Goal: Task Accomplishment & Management: Complete application form

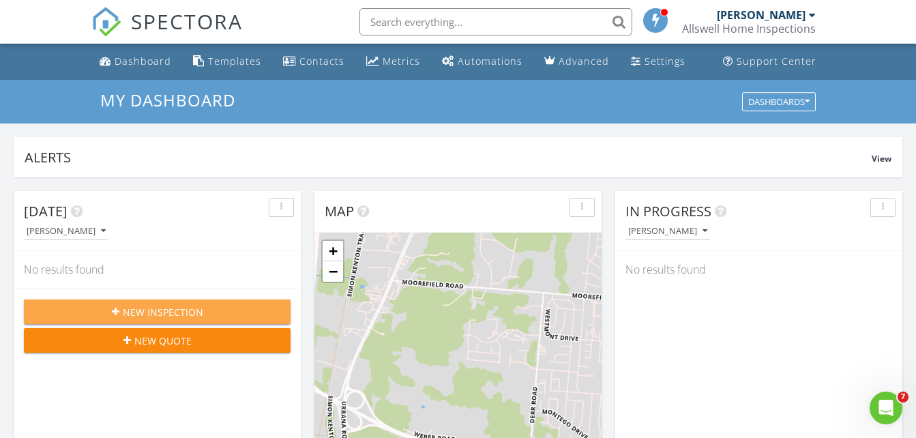
click at [183, 308] on span "New Inspection" at bounding box center [163, 312] width 80 height 14
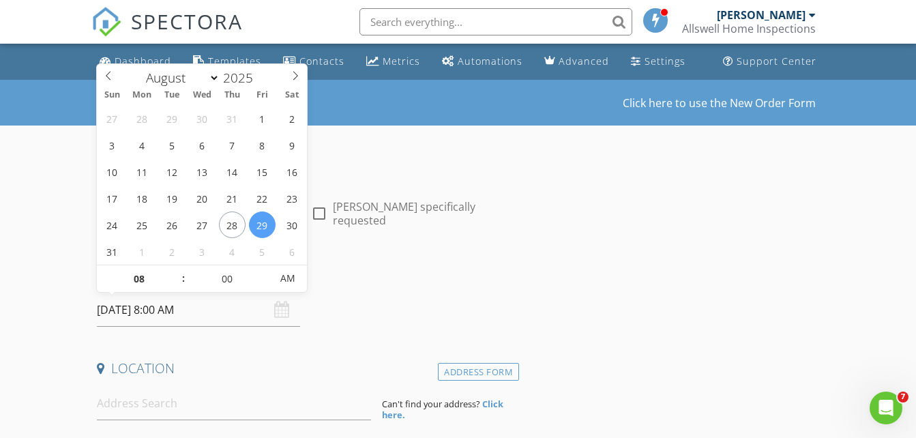
click at [127, 310] on input "08/29/2025 8:00 AM" at bounding box center [198, 309] width 203 height 33
select select "8"
click at [297, 73] on icon at bounding box center [295, 76] width 10 height 10
type input "09/04/2025 8:00 AM"
type input "09"
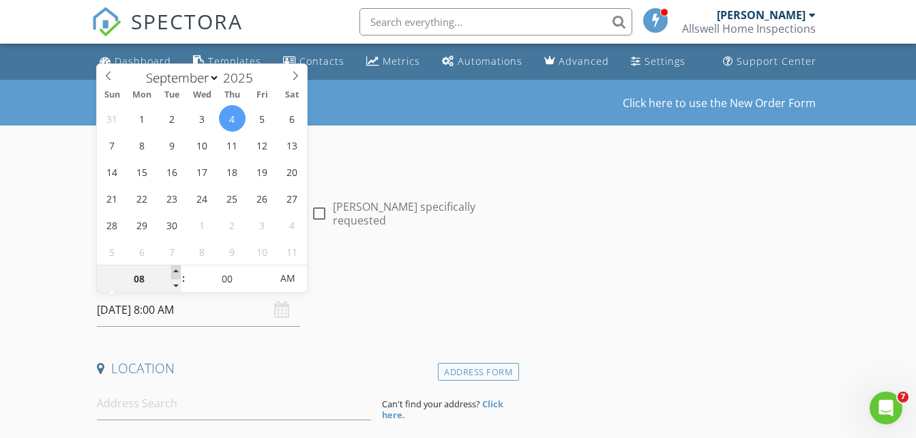
type input "09/04/2025 9:00 AM"
click at [177, 271] on span at bounding box center [176, 272] width 10 height 14
type input "10"
type input "09/04/2025 10:00 AM"
click at [177, 271] on span at bounding box center [176, 272] width 10 height 14
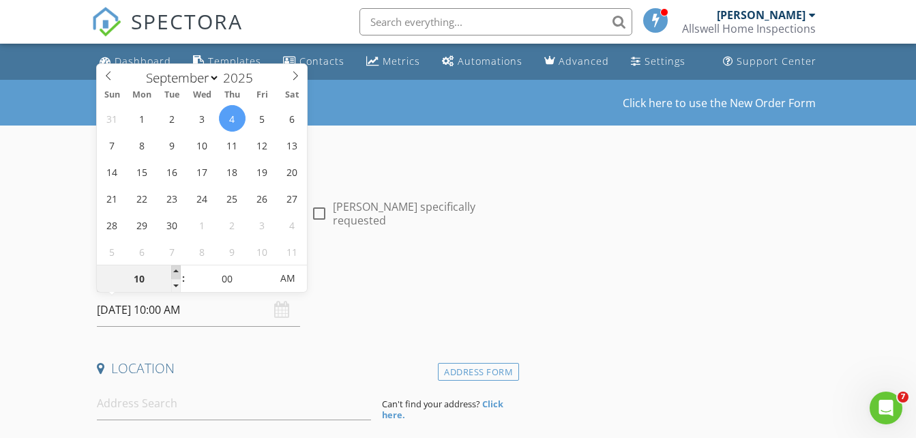
type input "11"
type input "09/04/2025 11:00 AM"
click at [177, 271] on span at bounding box center [176, 272] width 10 height 14
type input "12"
type input "09/04/2025 12:00 PM"
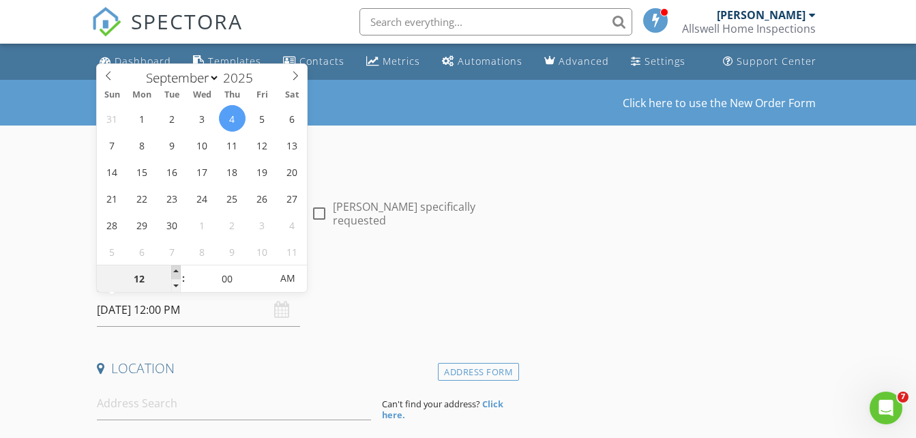
click at [177, 271] on span at bounding box center [176, 272] width 10 height 14
type input "01"
type input "09/04/2025 1:00 PM"
click at [177, 271] on span at bounding box center [176, 272] width 10 height 14
type input "02"
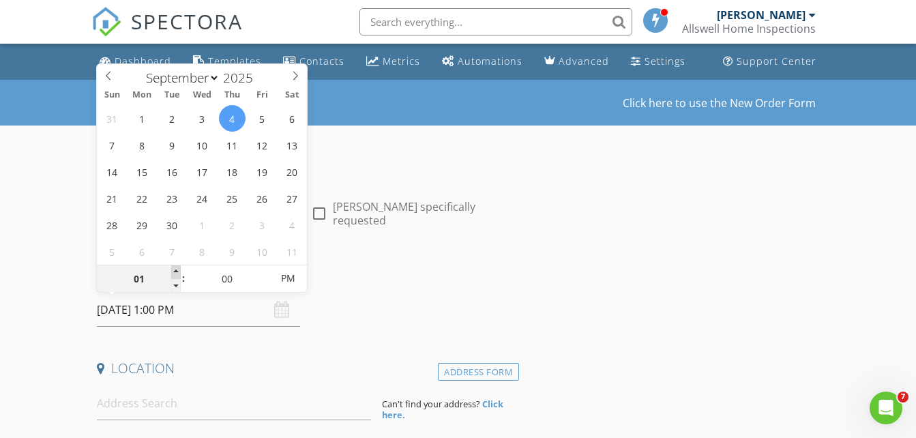
type input "09/04/2025 2:00 PM"
click at [177, 271] on span at bounding box center [176, 272] width 10 height 14
type input "03"
type input "09/04/2025 3:00 PM"
click at [177, 271] on span at bounding box center [176, 272] width 10 height 14
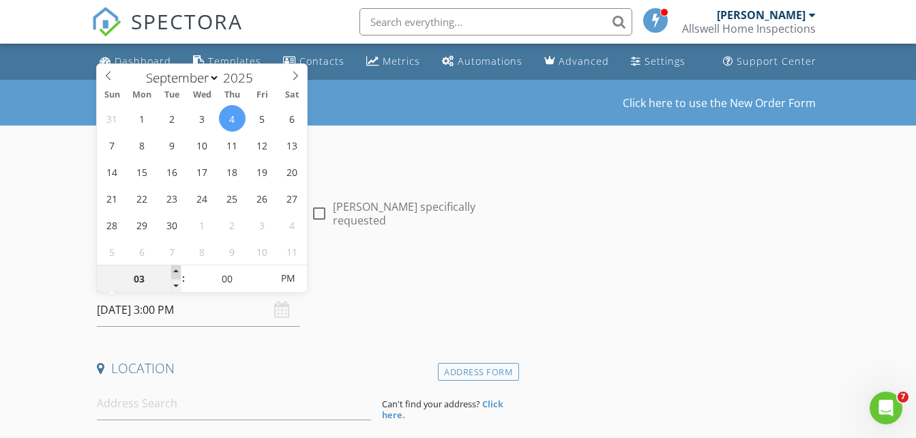
type input "04"
type input "09/04/2025 4:00 PM"
click at [177, 271] on span at bounding box center [176, 272] width 10 height 14
type input "05"
type input "09/04/2025 5:00 PM"
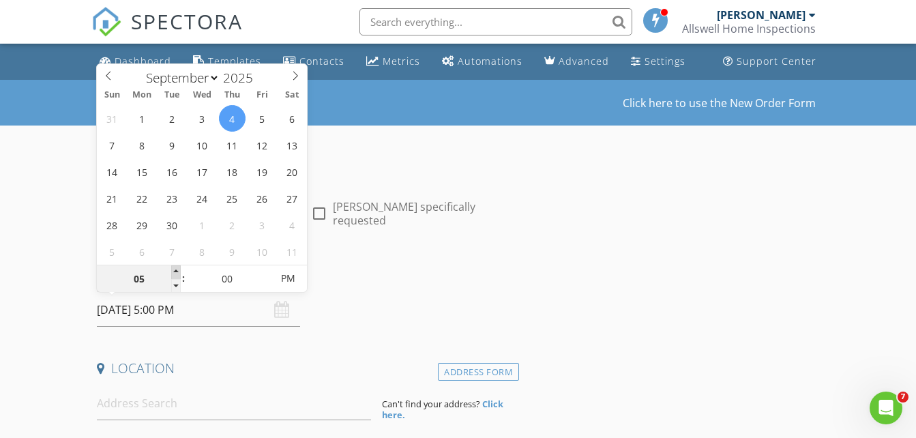
click at [177, 271] on span at bounding box center [176, 272] width 10 height 14
click at [475, 266] on h4 "Date/Time" at bounding box center [305, 275] width 417 height 18
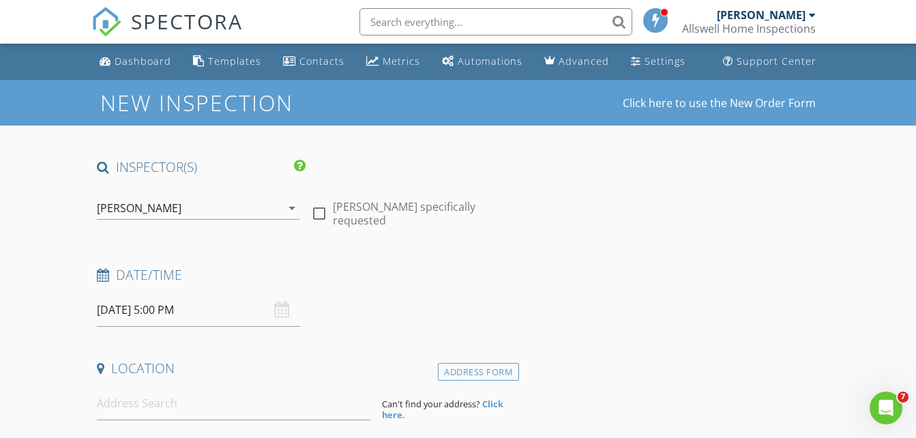
scroll to position [68, 0]
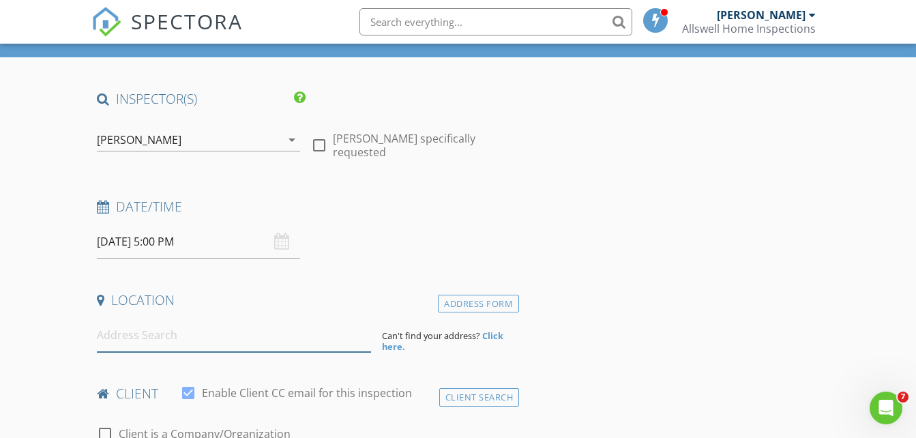
click at [146, 335] on input at bounding box center [234, 334] width 274 height 33
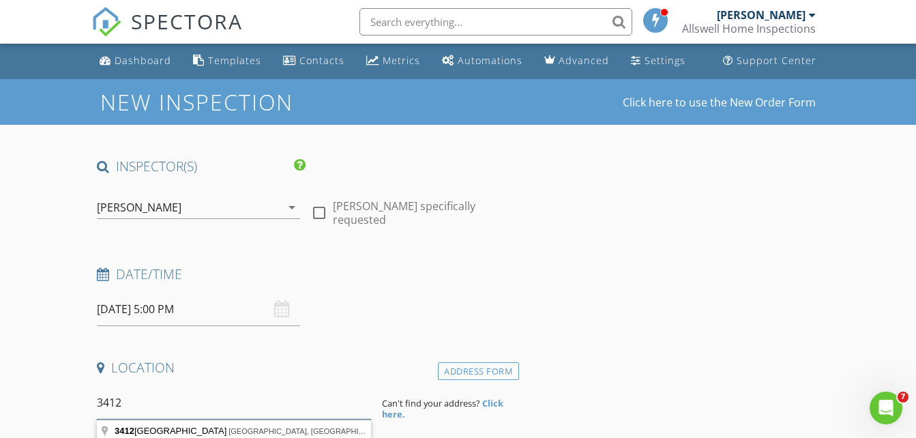
scroll to position [0, 0]
type input "3412 Hedgely Rd, Springfield, OH, USA"
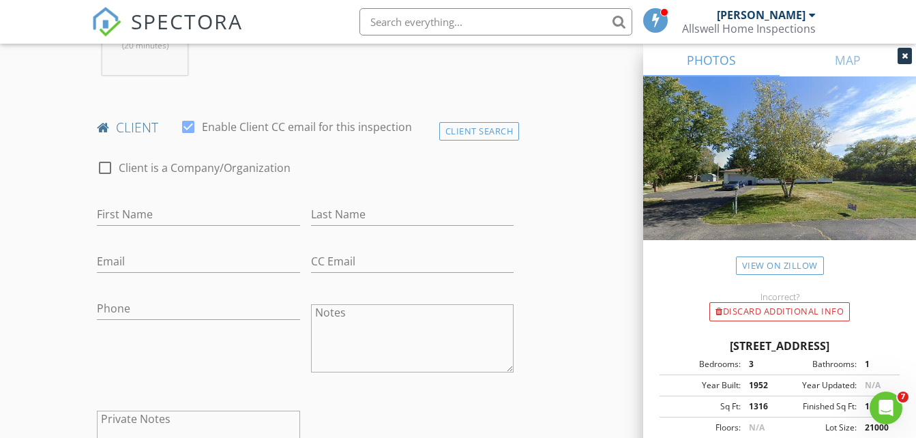
scroll to position [614, 0]
click at [135, 216] on input "First Name" at bounding box center [198, 214] width 203 height 23
type input "Nicholas"
click at [339, 211] on input "Last Name" at bounding box center [412, 214] width 203 height 23
type input "Eldridge"
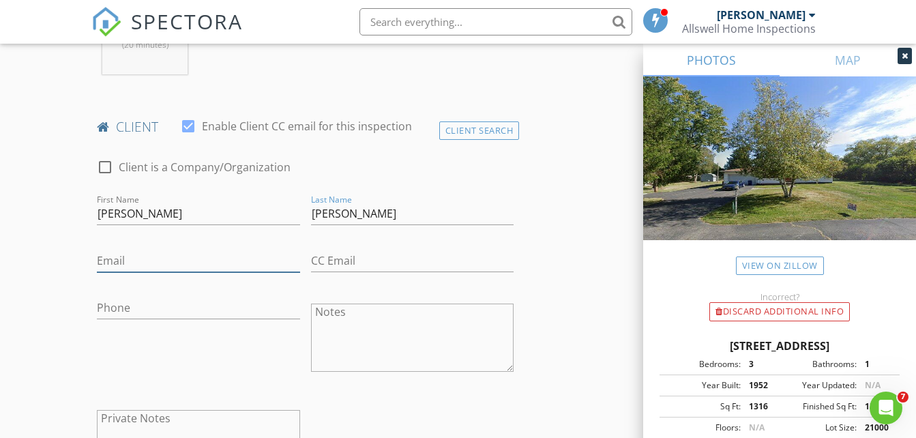
click at [134, 260] on input "Email" at bounding box center [198, 261] width 203 height 23
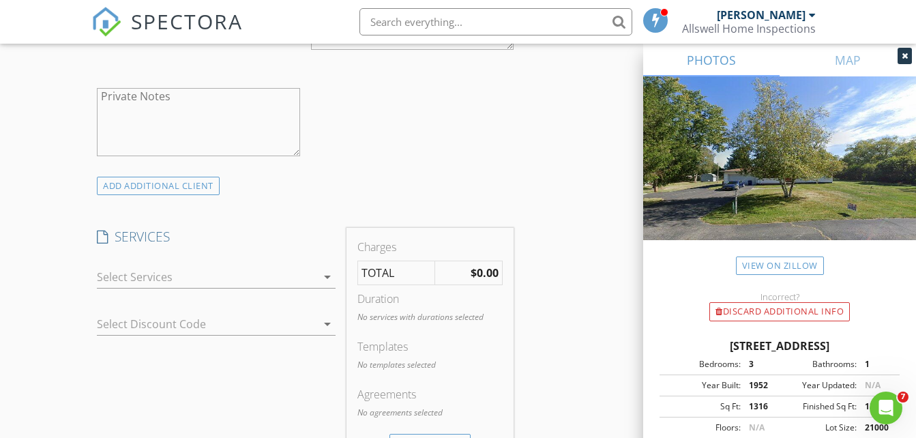
scroll to position [955, 0]
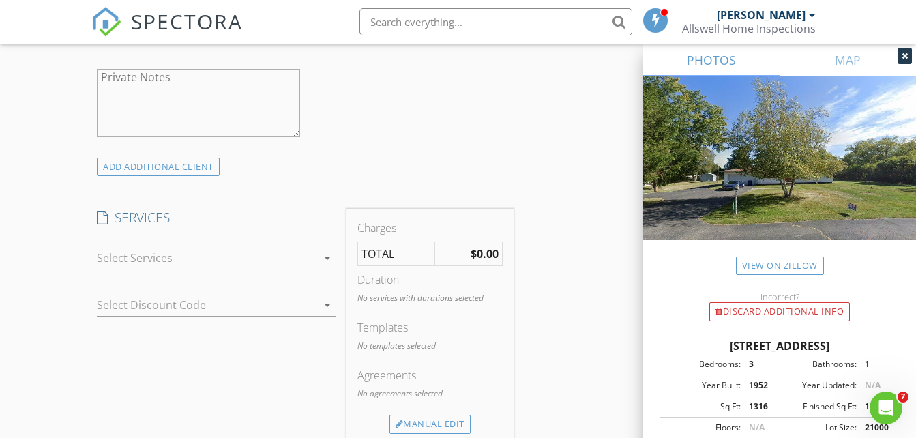
type input "[EMAIL_ADDRESS][DOMAIN_NAME]"
click at [328, 257] on icon "arrow_drop_down" at bounding box center [327, 258] width 16 height 16
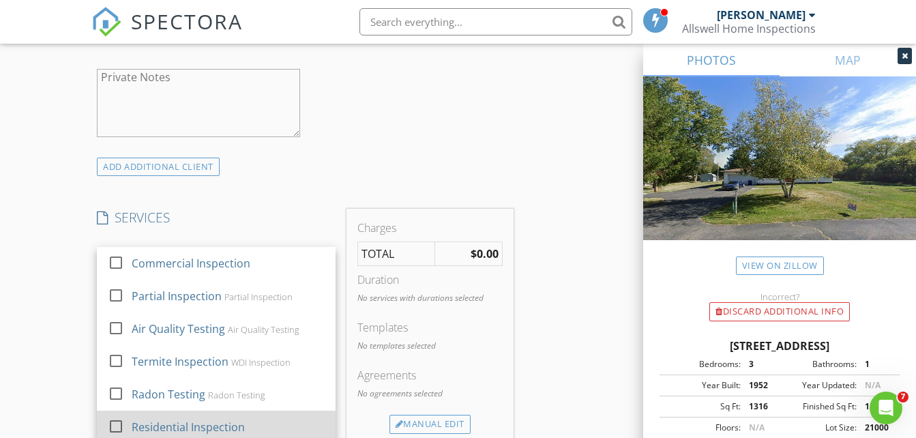
click at [120, 425] on div at bounding box center [115, 426] width 23 height 23
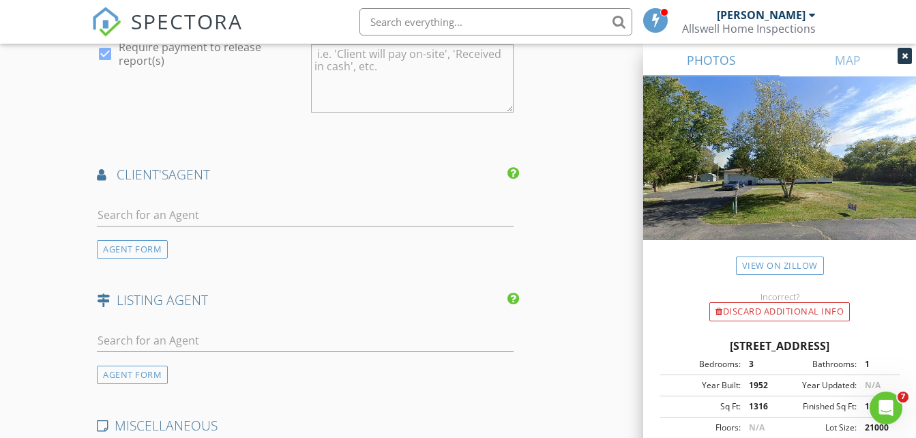
scroll to position [1568, 0]
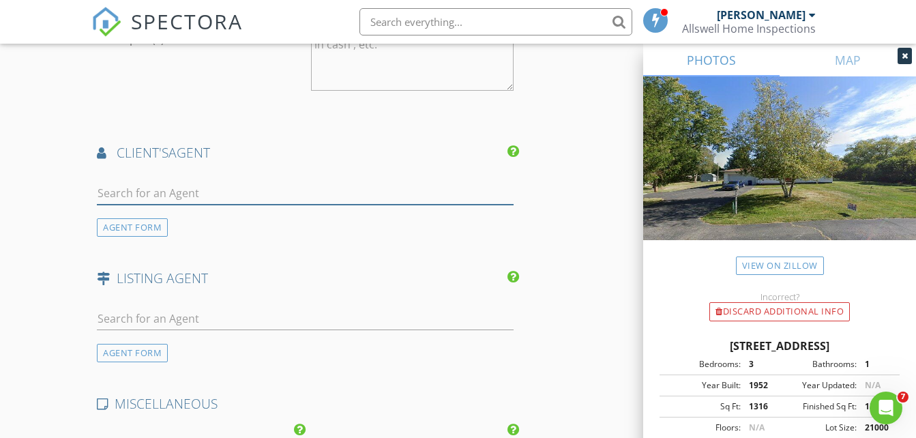
click at [135, 194] on input "text" at bounding box center [305, 193] width 417 height 23
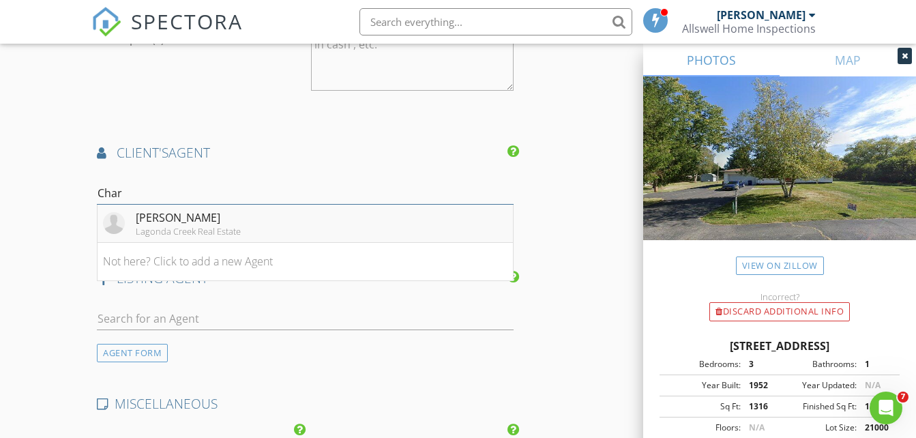
type input "Char"
click at [170, 218] on div "Charlene Roberge" at bounding box center [188, 217] width 105 height 16
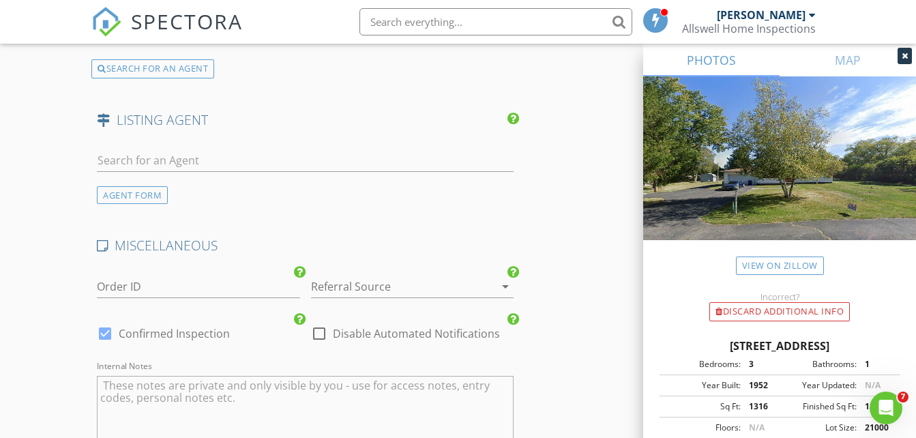
scroll to position [2310, 0]
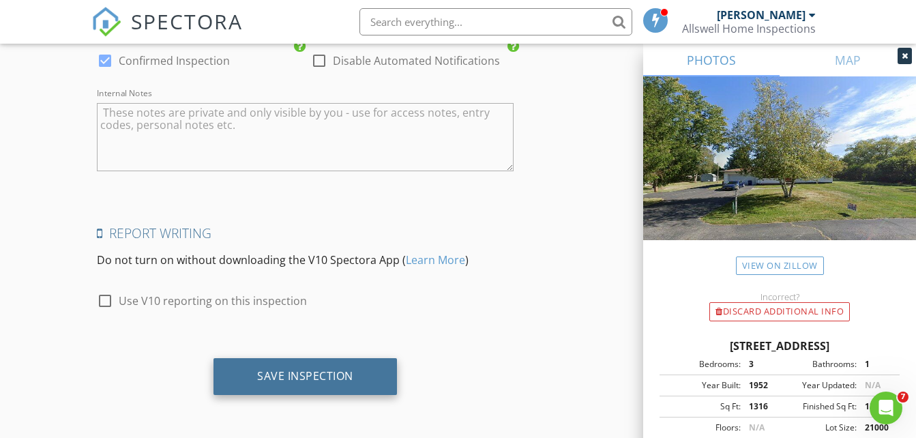
click at [298, 376] on div "Save Inspection" at bounding box center [305, 376] width 96 height 14
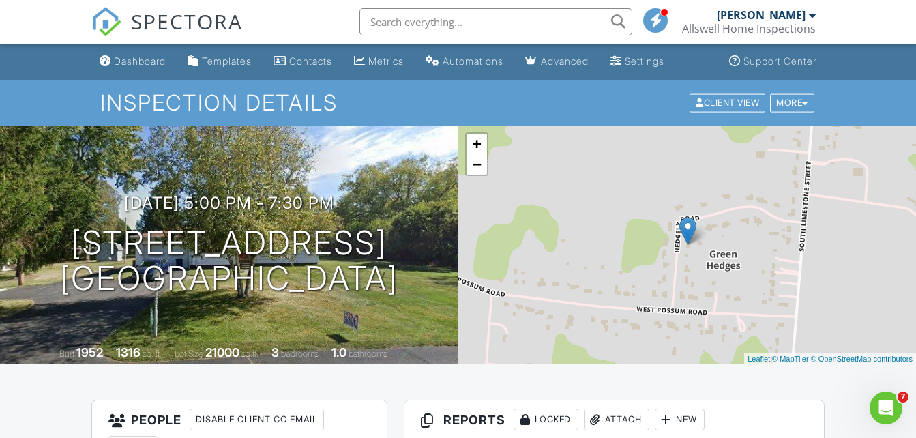
click at [479, 59] on div "Automations" at bounding box center [473, 61] width 61 height 12
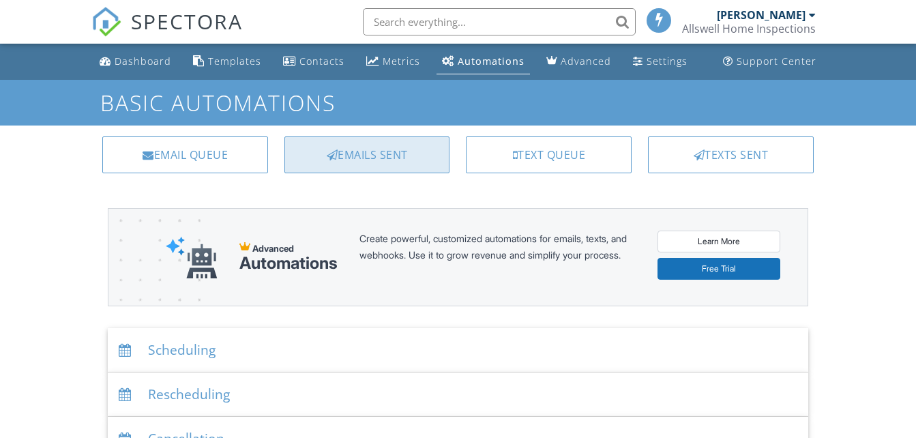
click at [365, 158] on div "Emails Sent" at bounding box center [367, 154] width 166 height 37
